Goal: Task Accomplishment & Management: Use online tool/utility

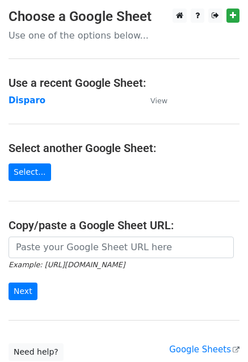
click at [28, 99] on strong "Disparo" at bounding box center [27, 100] width 37 height 10
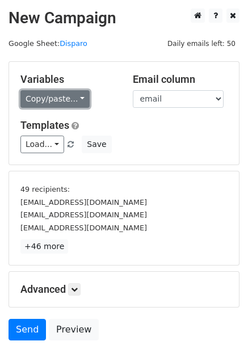
click at [54, 99] on link "Copy/paste..." at bounding box center [54, 99] width 69 height 18
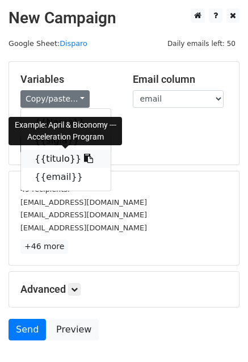
click at [47, 158] on link "{{titulo}}" at bounding box center [66, 159] width 90 height 18
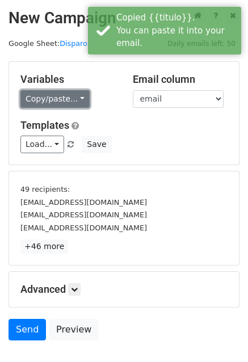
click at [61, 102] on link "Copy/paste..." at bounding box center [54, 99] width 69 height 18
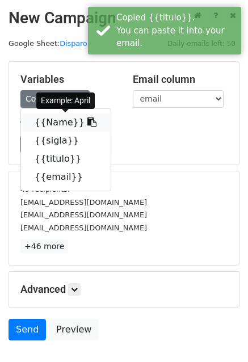
click at [51, 123] on link "{{Name}}" at bounding box center [66, 122] width 90 height 18
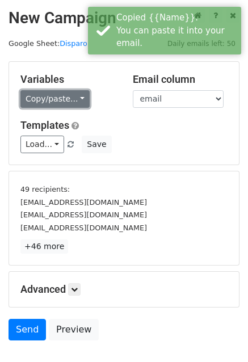
click at [59, 99] on link "Copy/paste..." at bounding box center [54, 99] width 69 height 18
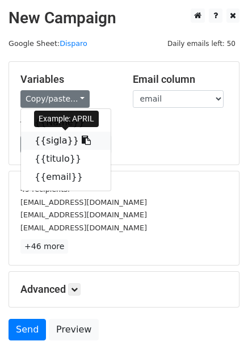
click at [58, 142] on link "{{sigla}}" at bounding box center [66, 141] width 90 height 18
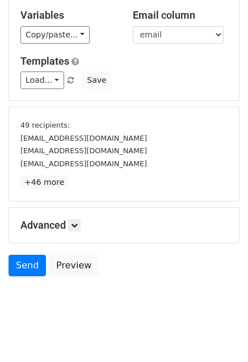
scroll to position [73, 0]
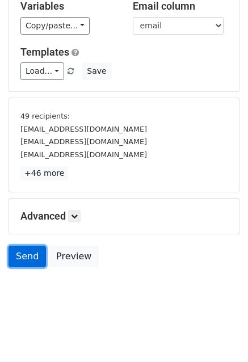
click at [32, 260] on link "Send" at bounding box center [27, 257] width 37 height 22
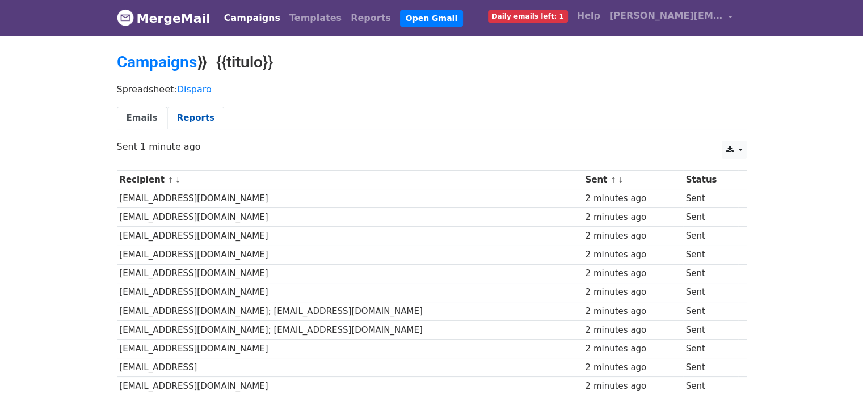
click at [190, 113] on link "Reports" at bounding box center [195, 118] width 57 height 23
